Goal: Information Seeking & Learning: Learn about a topic

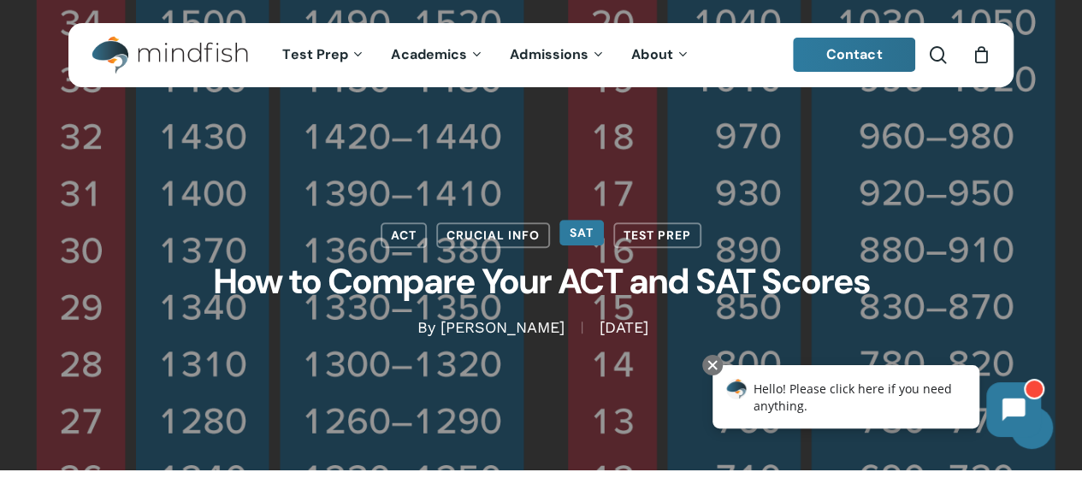
click at [586, 235] on link "SAT" at bounding box center [581, 233] width 44 height 26
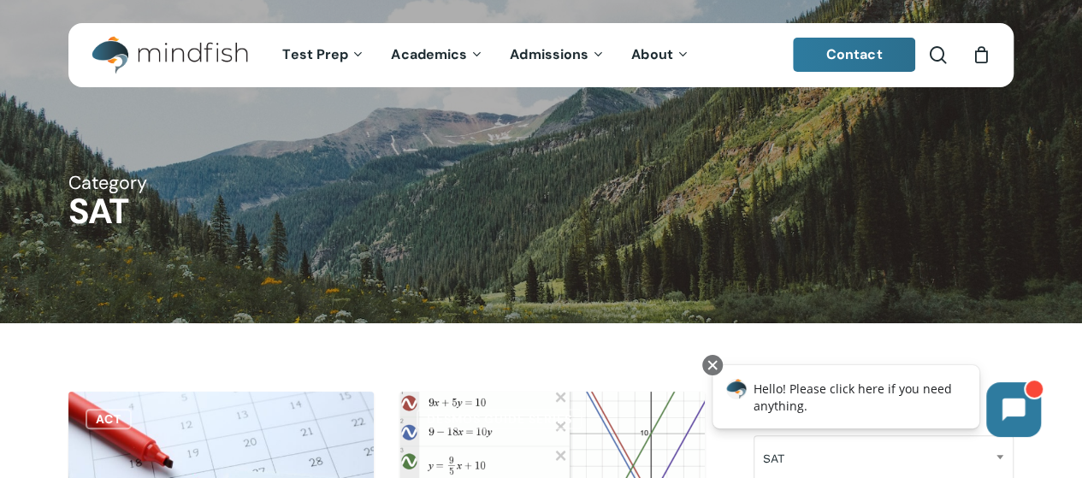
click at [934, 46] on span "Main Menu" at bounding box center [937, 54] width 17 height 17
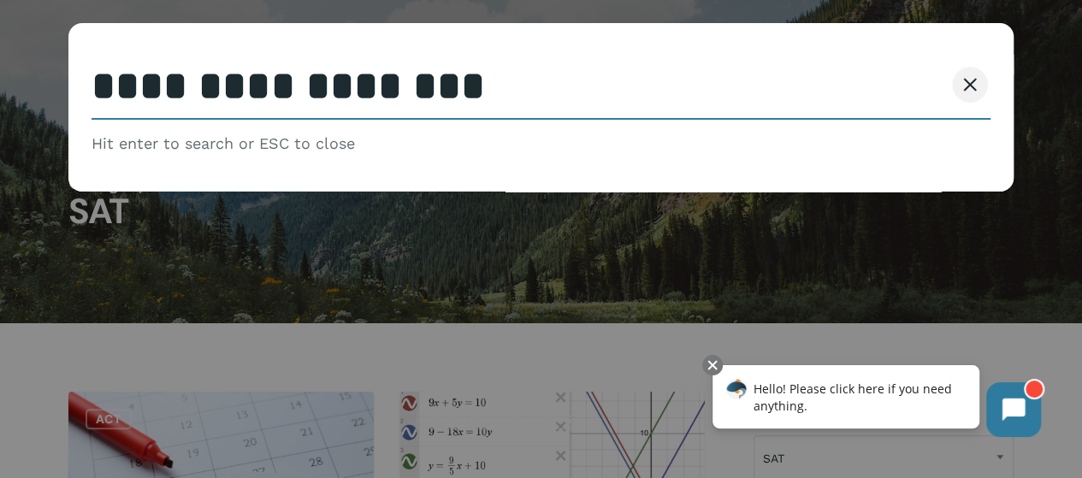
type input "**********"
click at [866, 67] on button "Search" at bounding box center [905, 85] width 78 height 36
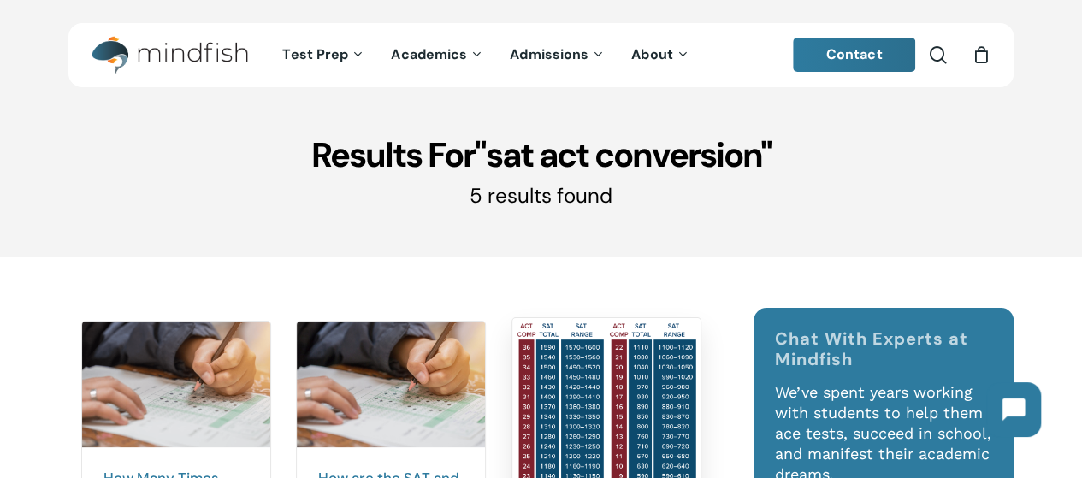
click at [648, 388] on img at bounding box center [606, 404] width 188 height 172
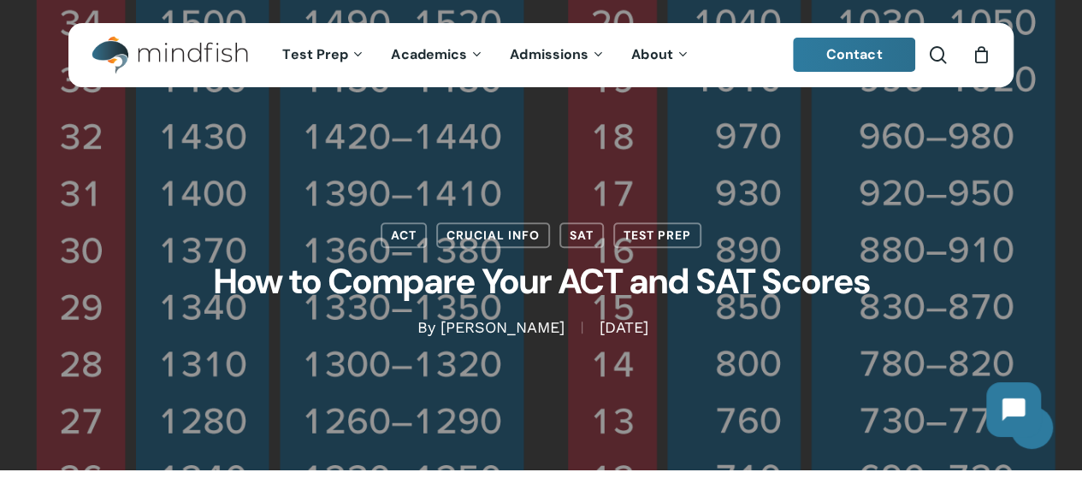
click at [519, 288] on h1 "How to Compare Your ACT and SAT Scores" at bounding box center [541, 282] width 855 height 69
click at [446, 329] on link "[PERSON_NAME]" at bounding box center [503, 327] width 124 height 18
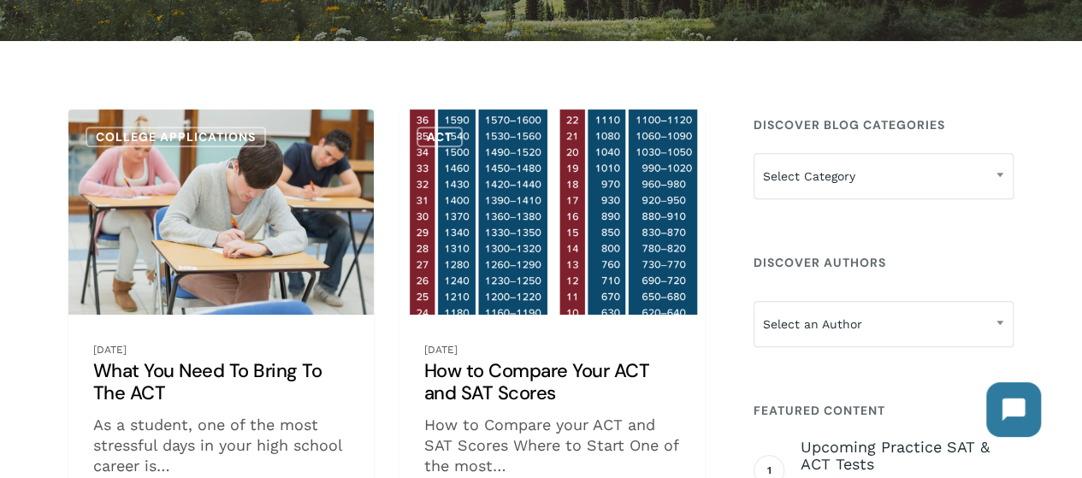
scroll to position [428, 0]
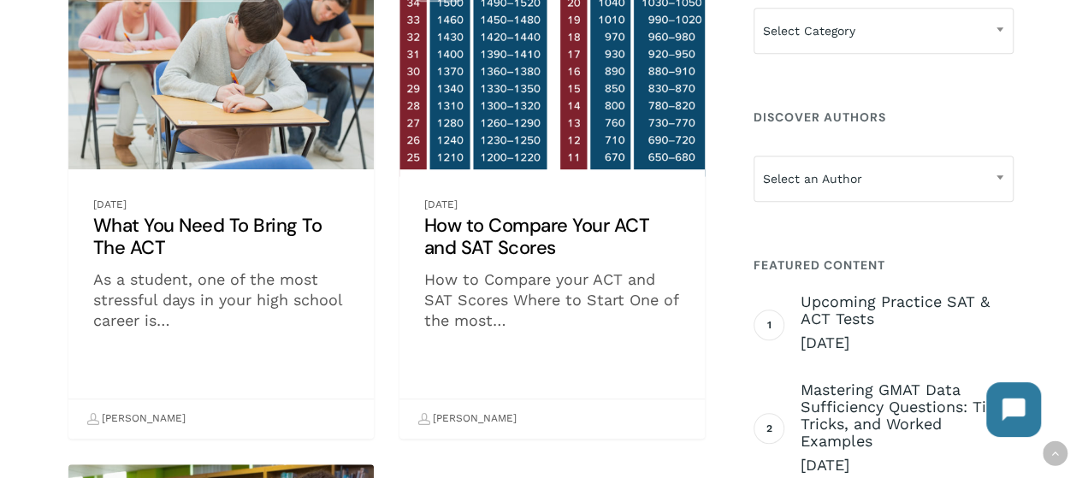
click at [508, 234] on link "How to Compare Your ACT and SAT Scores" at bounding box center [552, 201] width 305 height 475
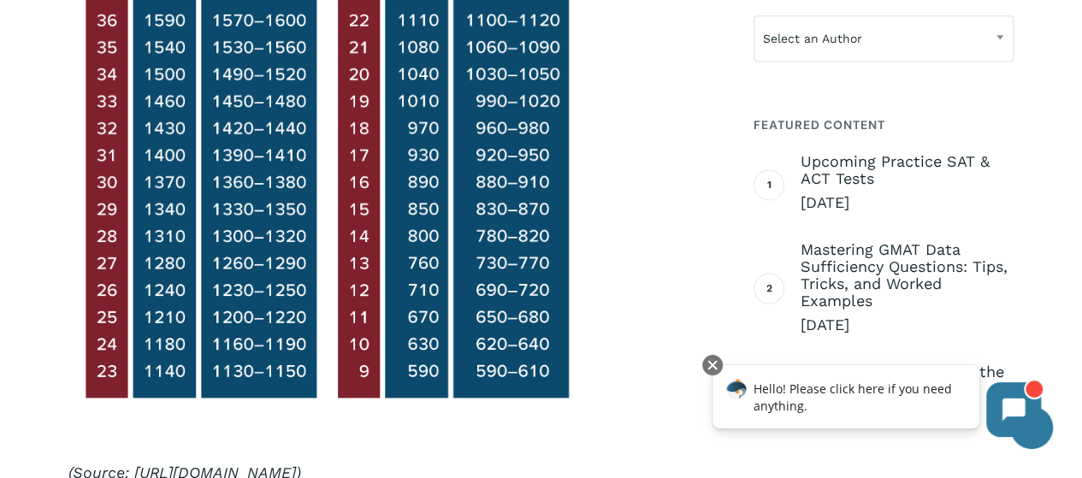
scroll to position [1968, 0]
